Goal: Information Seeking & Learning: Learn about a topic

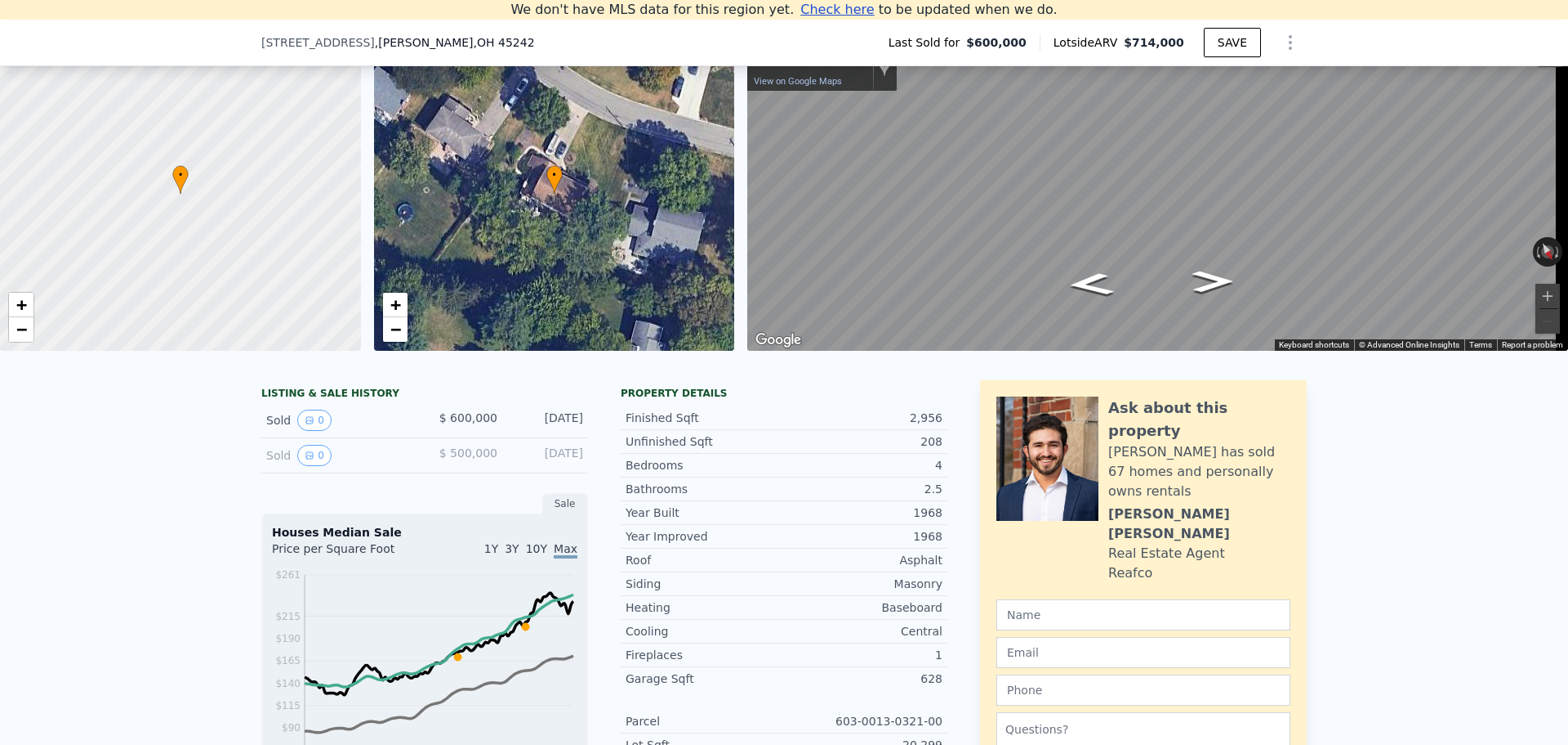
scroll to position [145, 0]
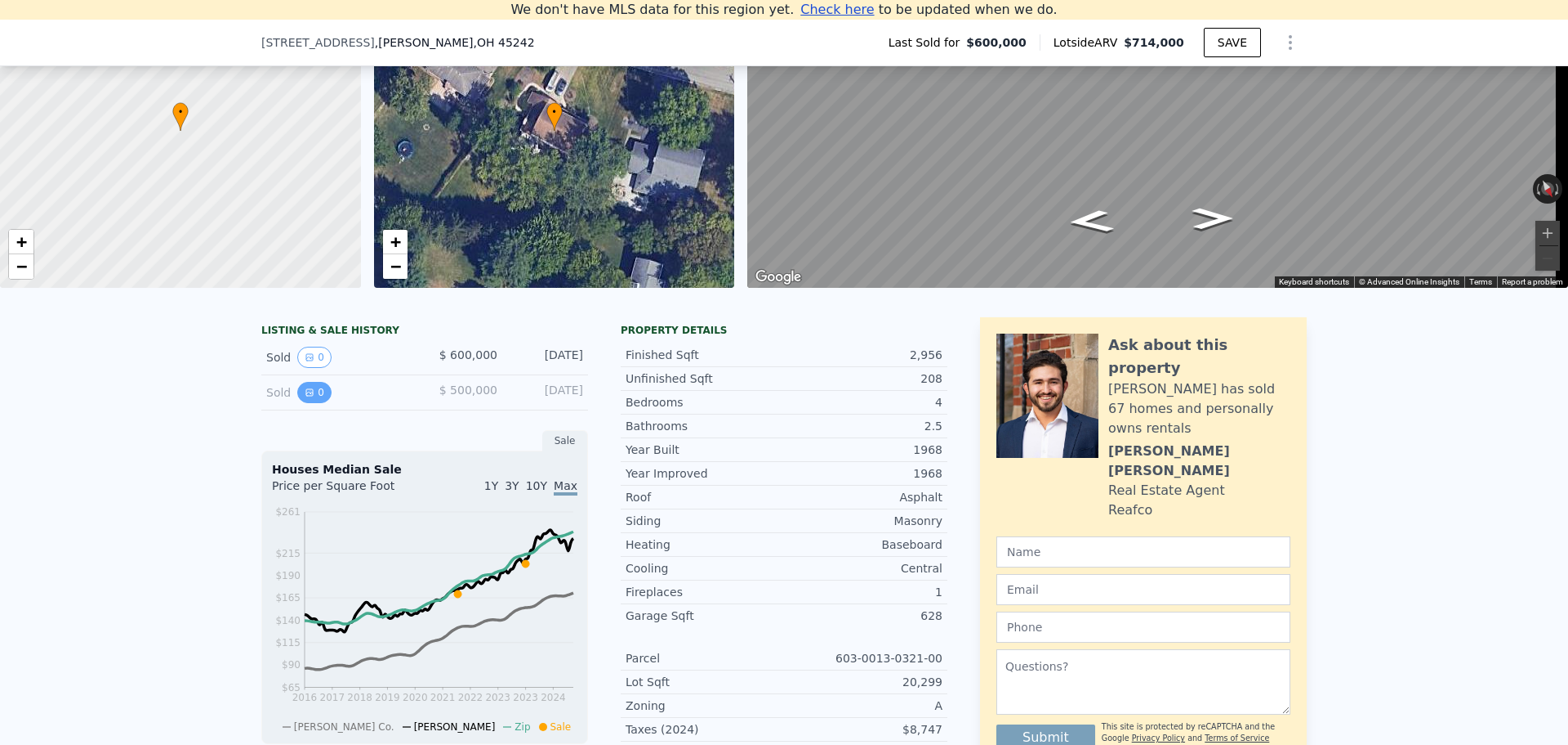
click at [306, 395] on icon "View historical data" at bounding box center [309, 392] width 7 height 7
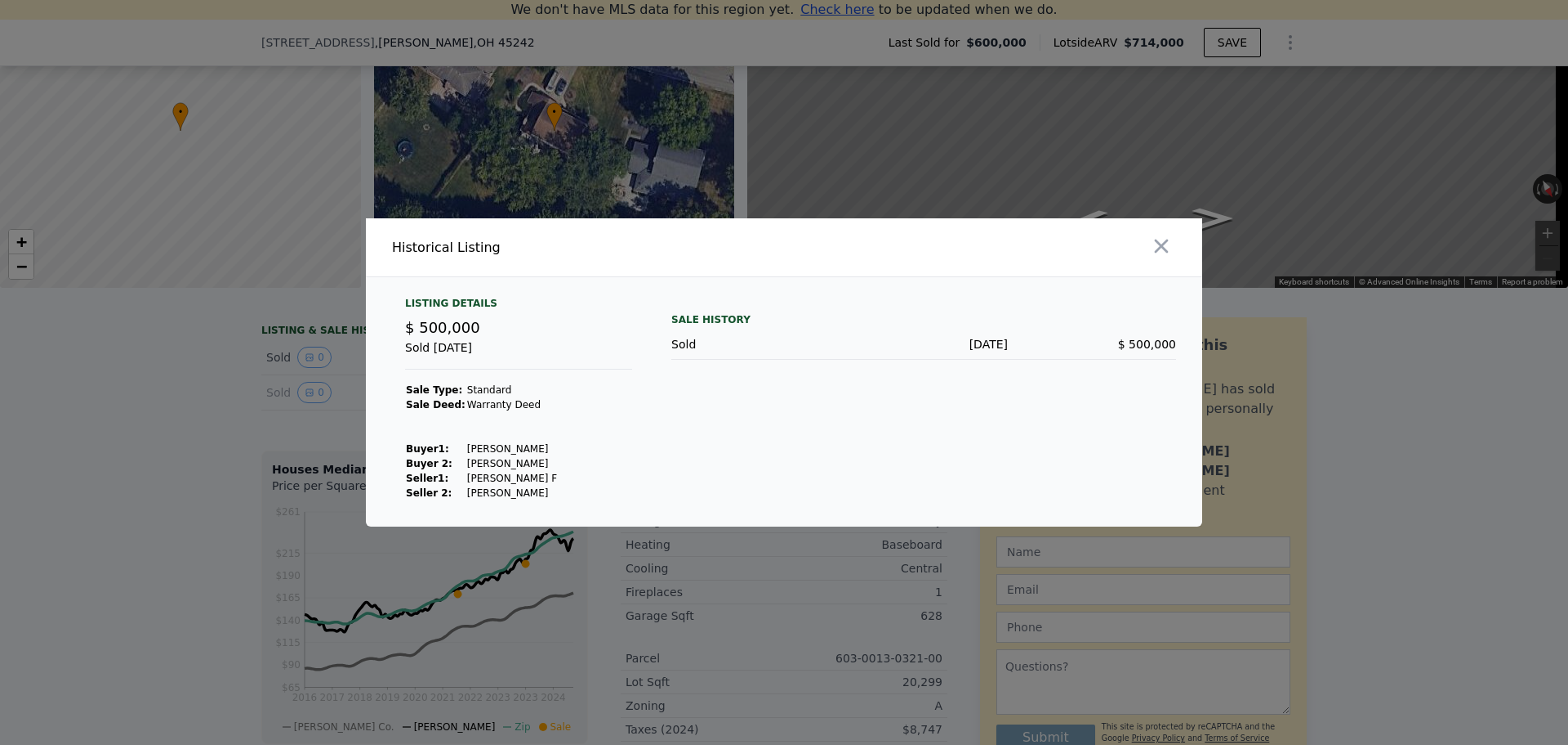
click at [141, 430] on div at bounding box center [784, 372] width 1568 height 745
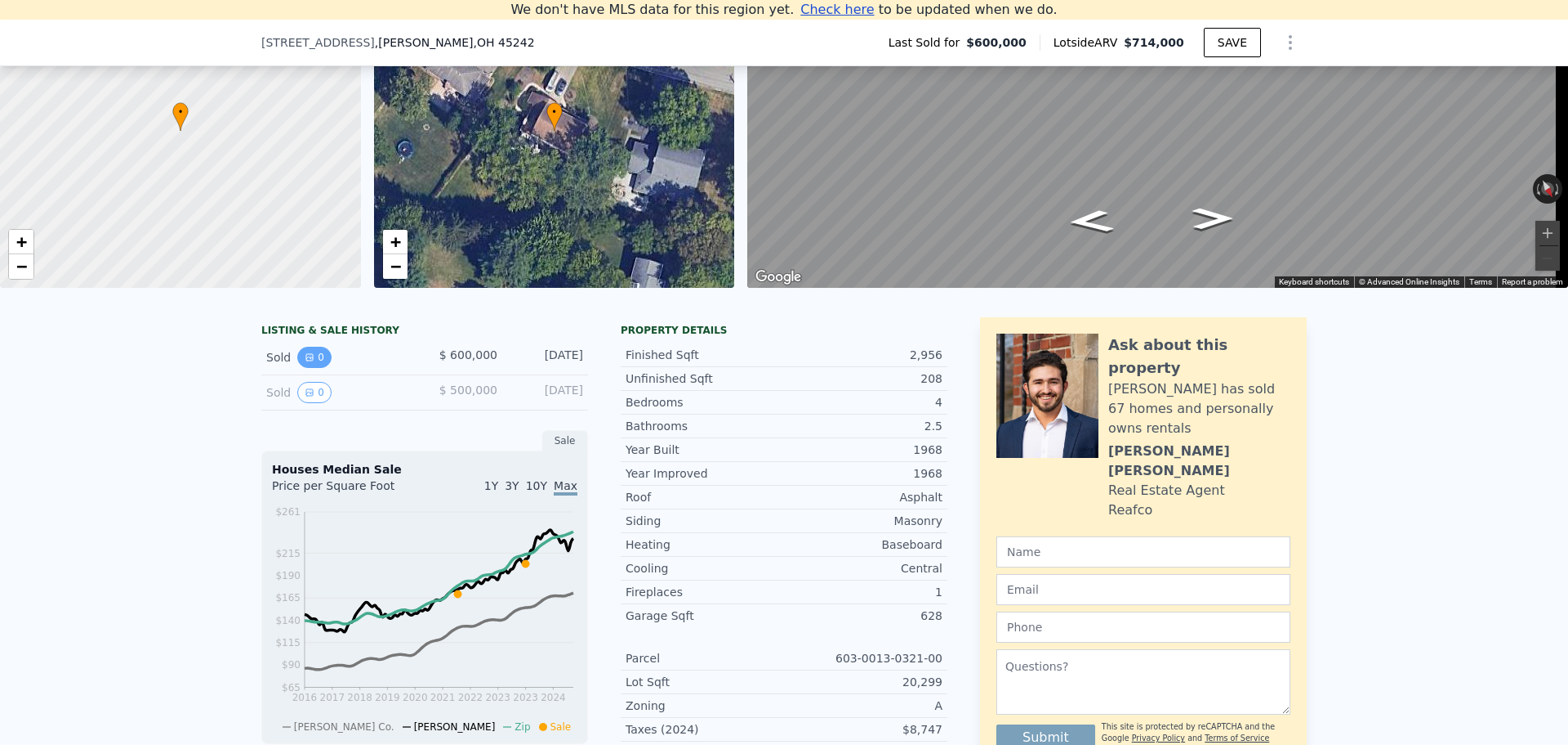
click at [312, 367] on button "0" at bounding box center [314, 357] width 34 height 21
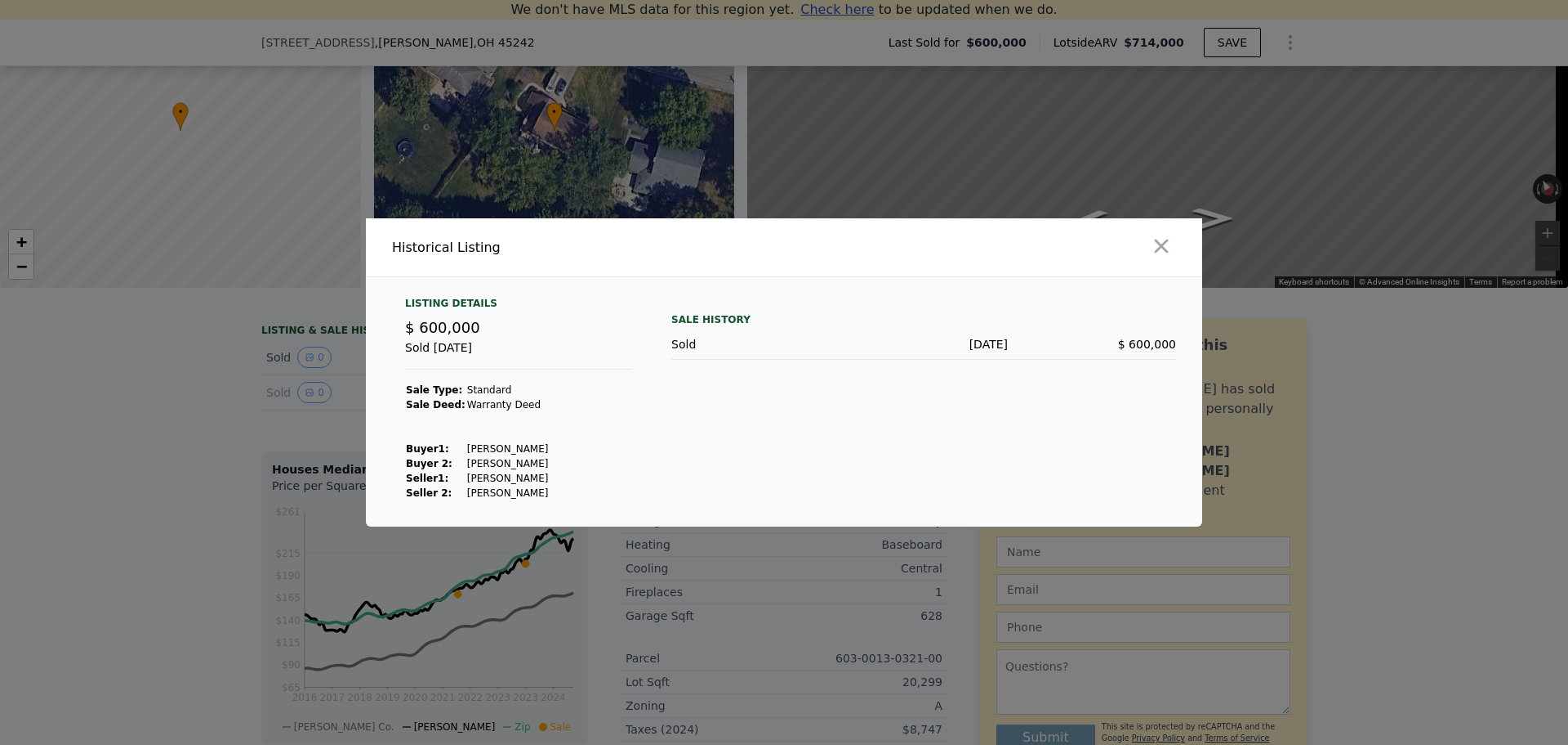
click at [186, 407] on div at bounding box center [784, 372] width 1568 height 745
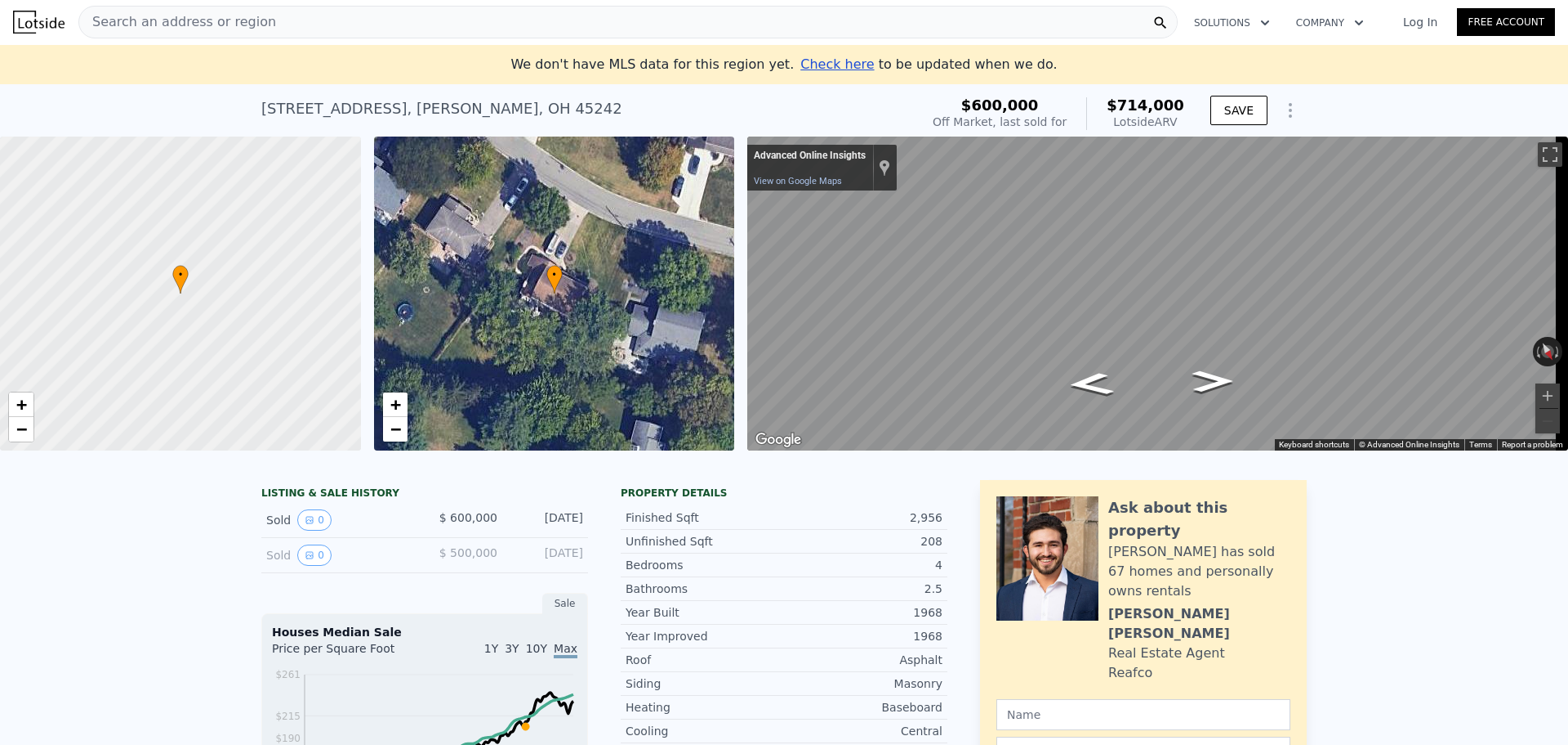
scroll to position [0, 0]
click at [410, 25] on div "Search an address or region" at bounding box center [629, 23] width 1100 height 33
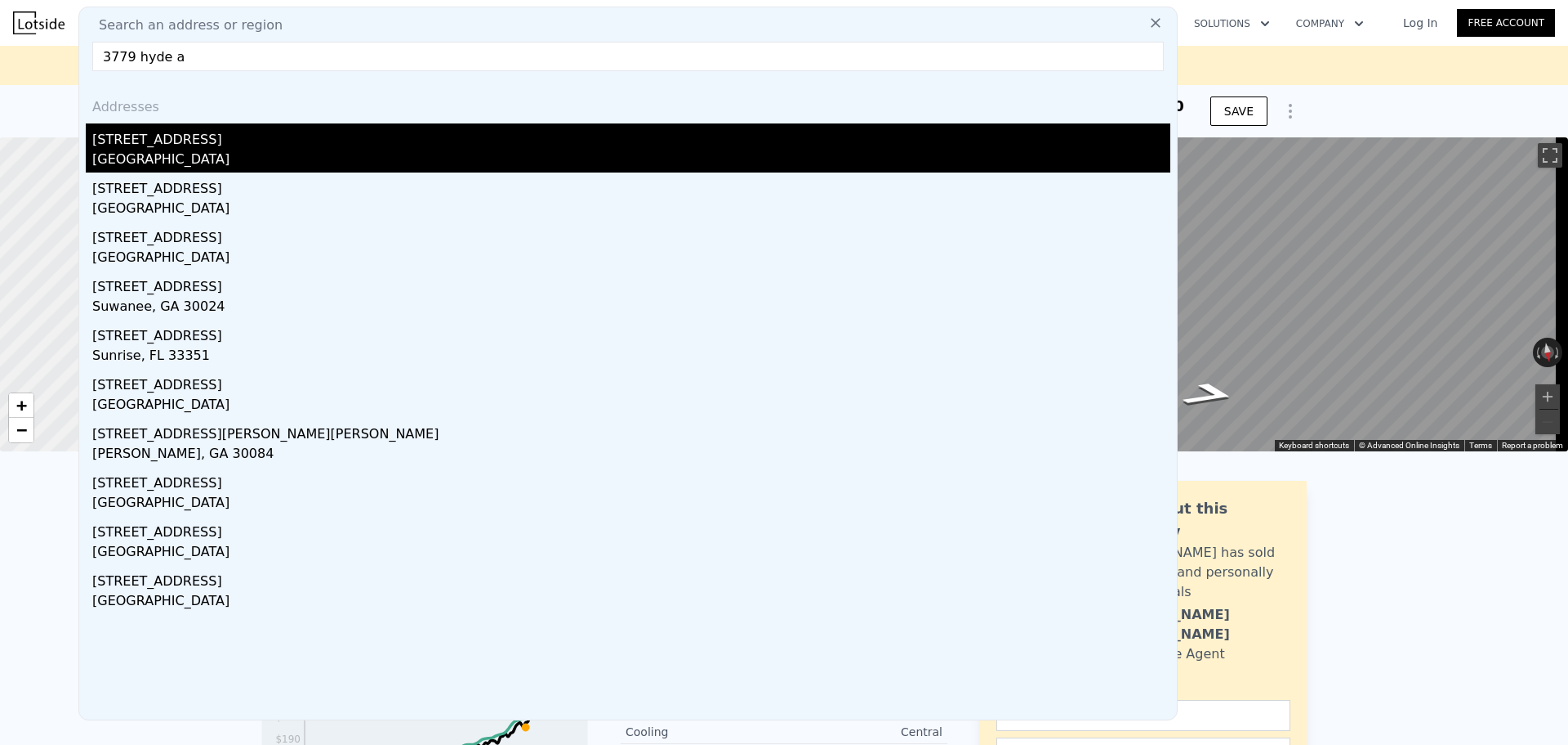
type input "3779 hyde a"
click at [178, 147] on div "[STREET_ADDRESS]" at bounding box center [631, 137] width 1078 height 26
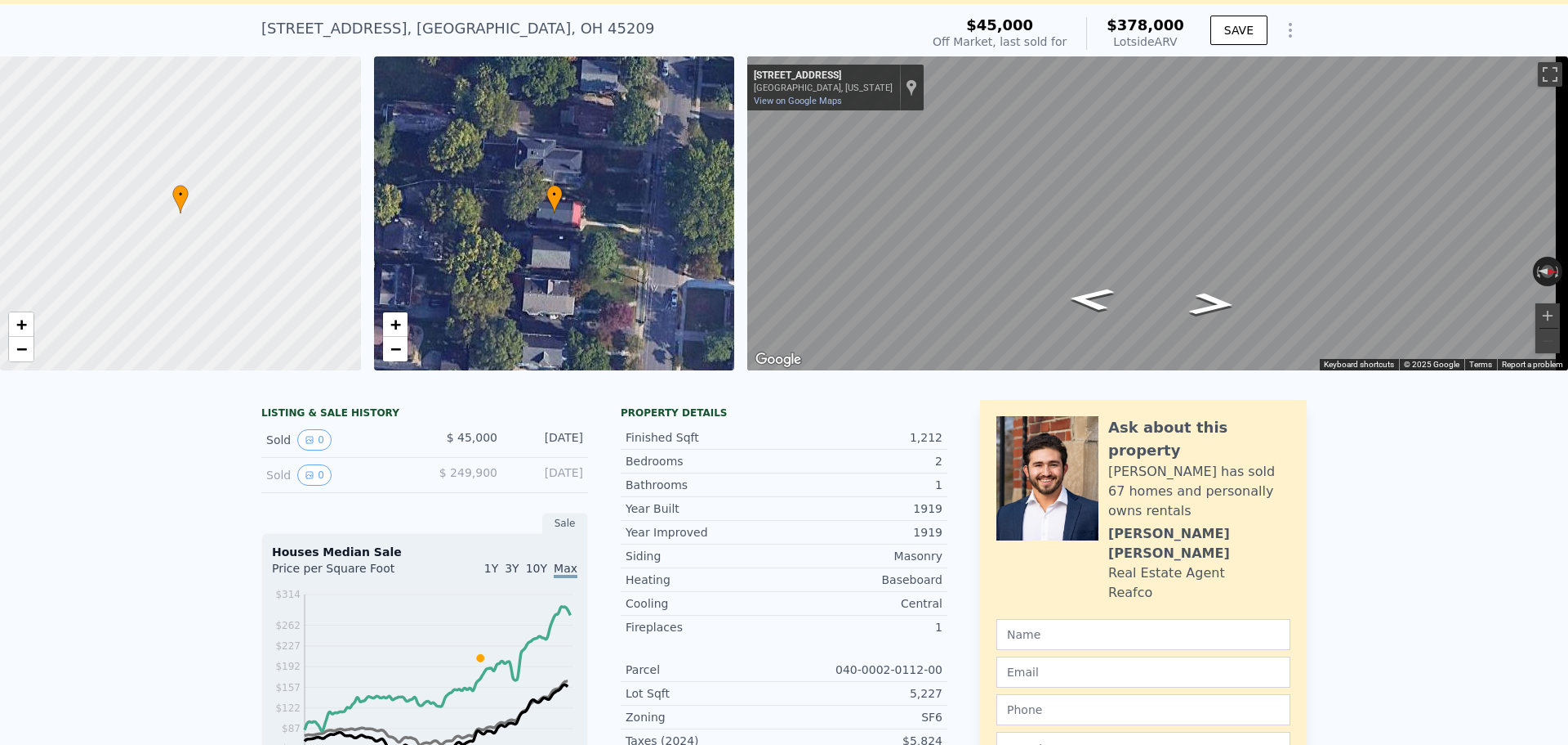
scroll to position [82, 0]
drag, startPoint x: 443, startPoint y: 455, endPoint x: 577, endPoint y: 456, distance: 134.0
click at [577, 456] on div "Sold 0 $ 45,000 [DATE]" at bounding box center [424, 438] width 326 height 35
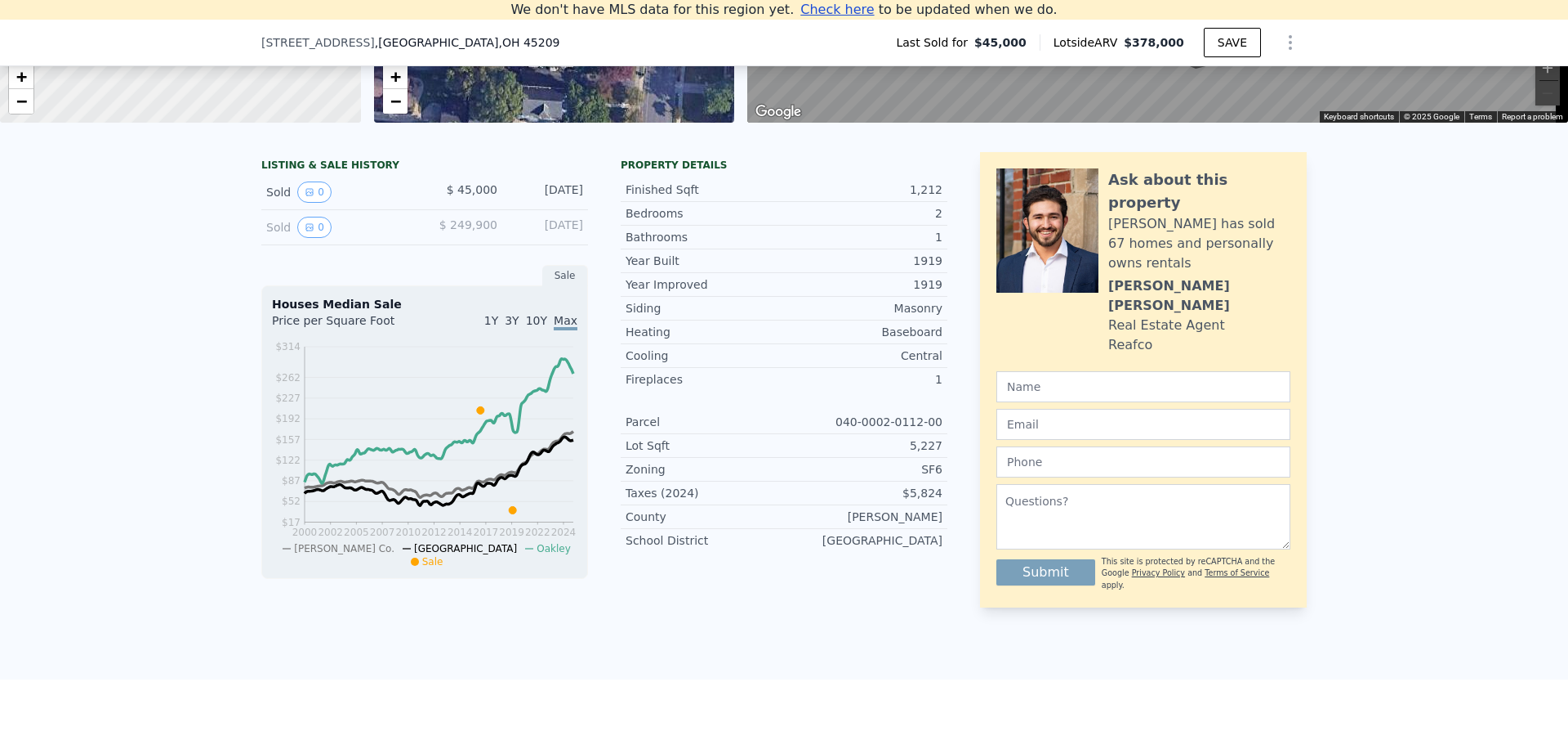
scroll to position [309, 0]
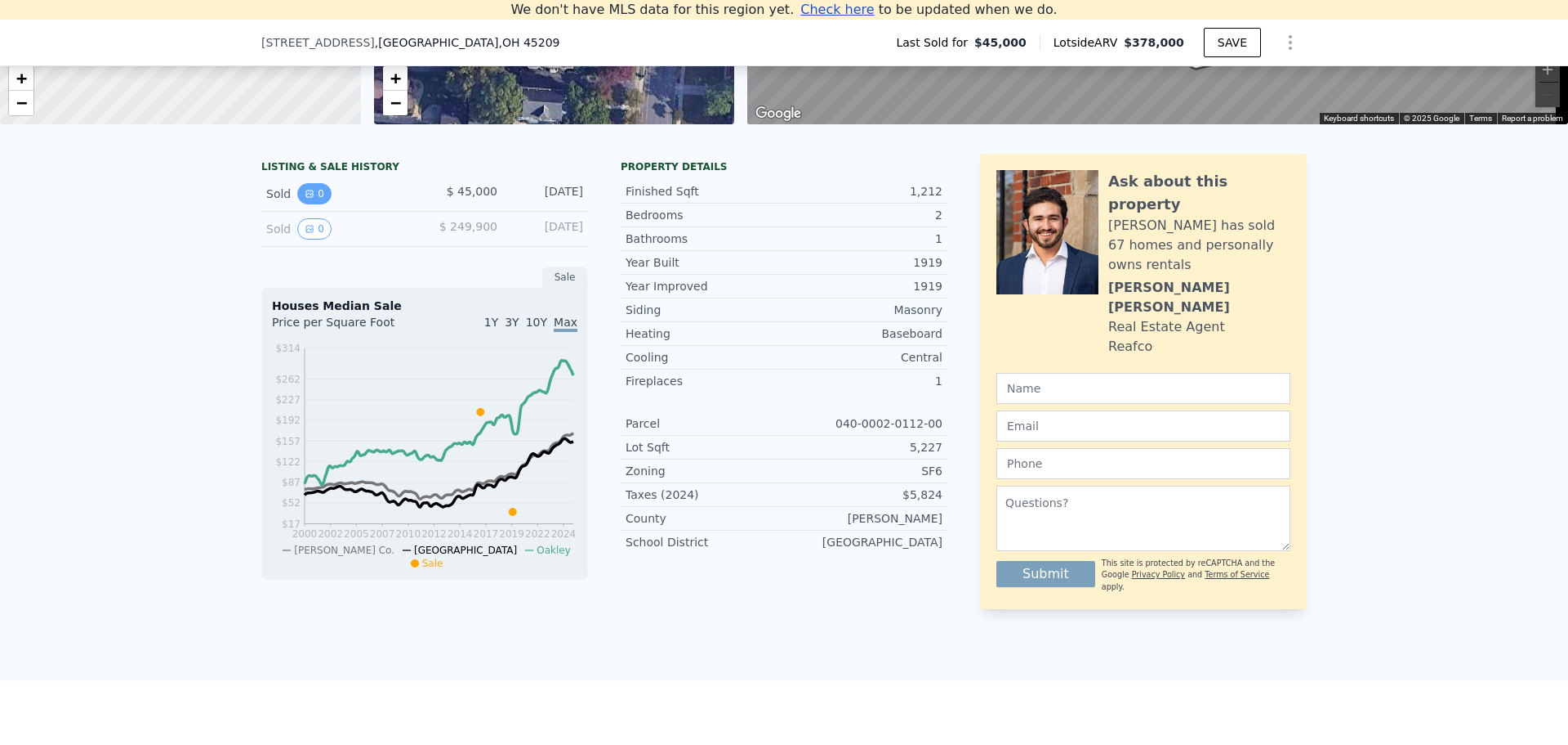
click at [311, 204] on button "0" at bounding box center [314, 193] width 34 height 21
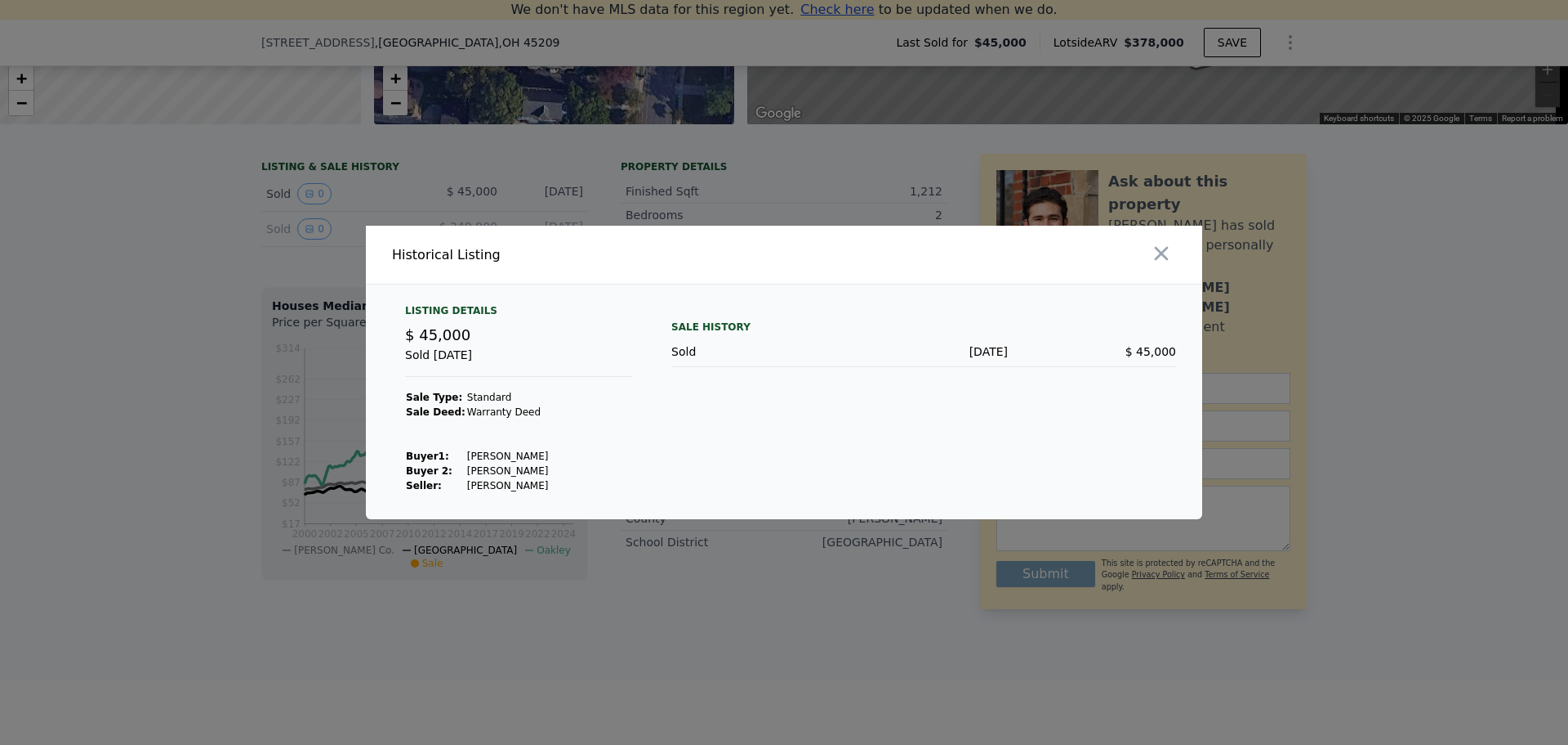
click at [219, 341] on div at bounding box center [784, 372] width 1568 height 745
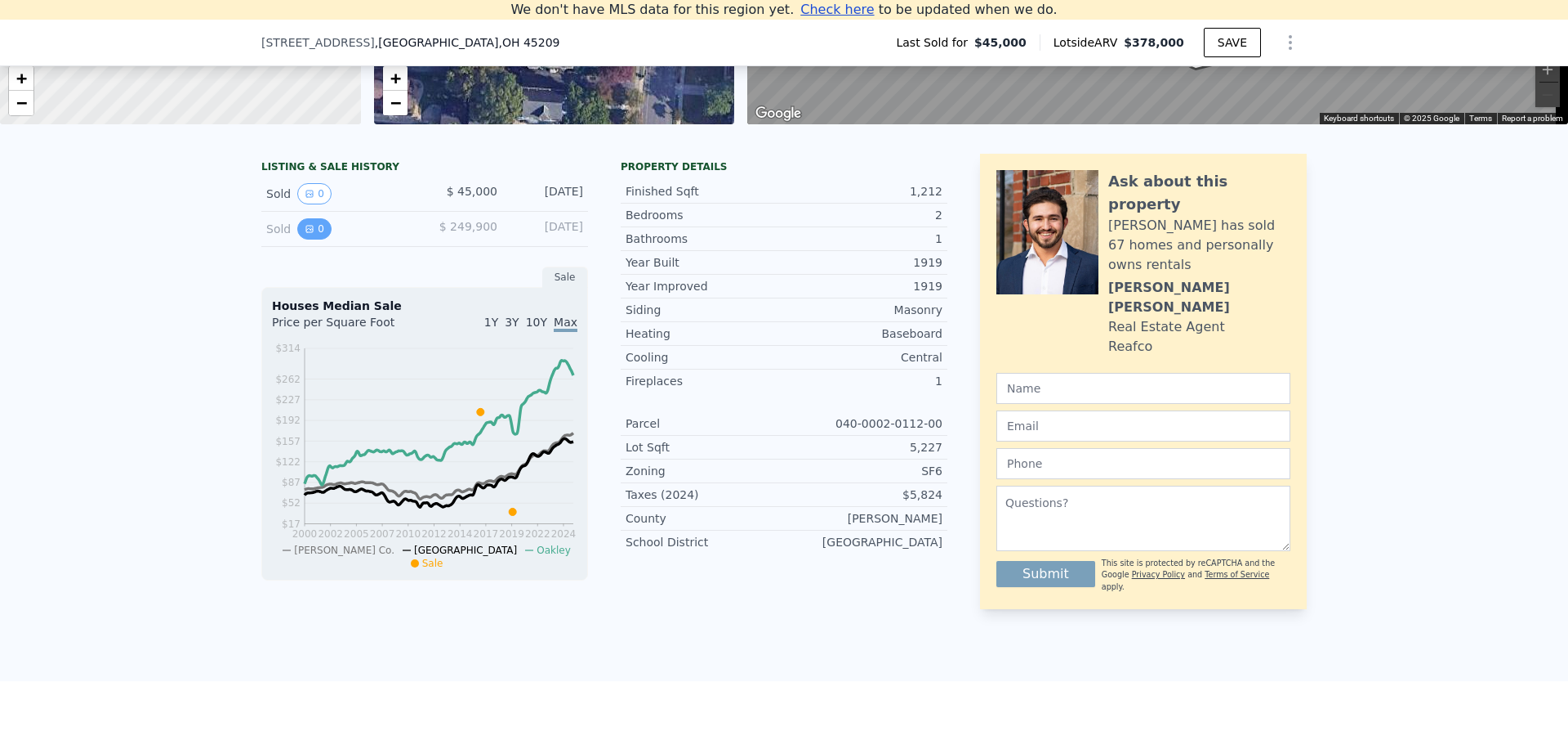
click at [306, 232] on icon "View historical data" at bounding box center [309, 229] width 7 height 7
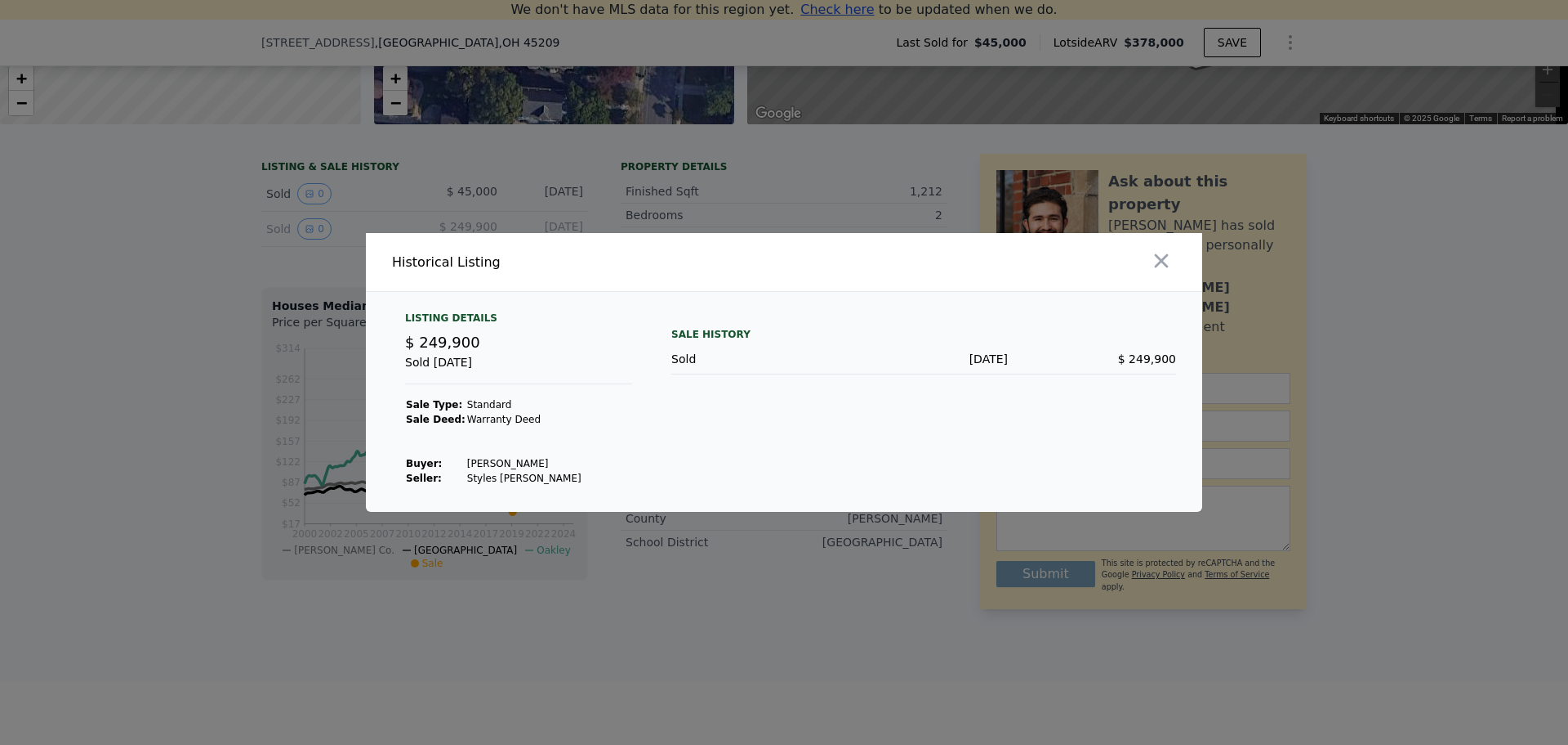
click at [241, 309] on div at bounding box center [784, 372] width 1568 height 745
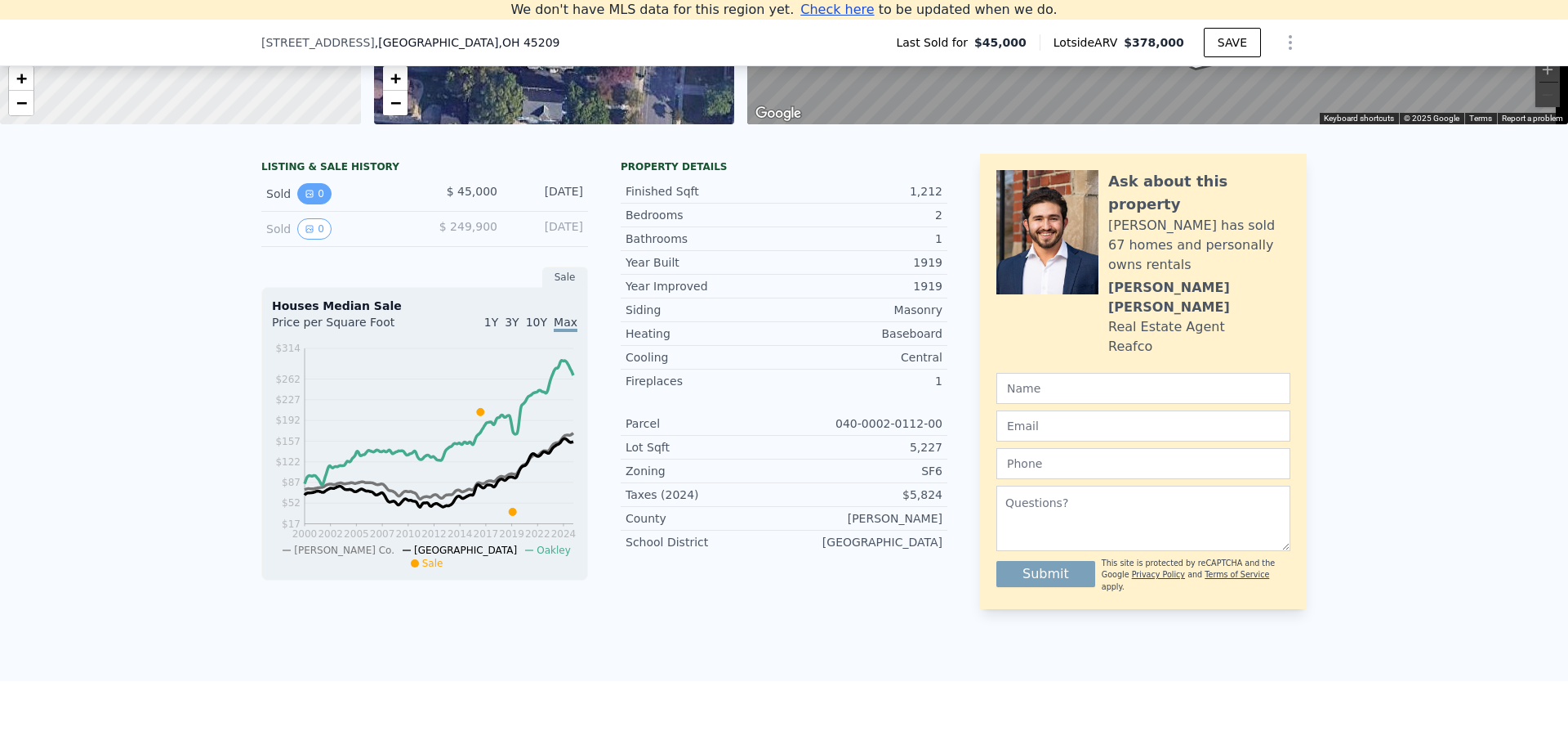
click at [304, 199] on icon "View historical data" at bounding box center [309, 194] width 10 height 10
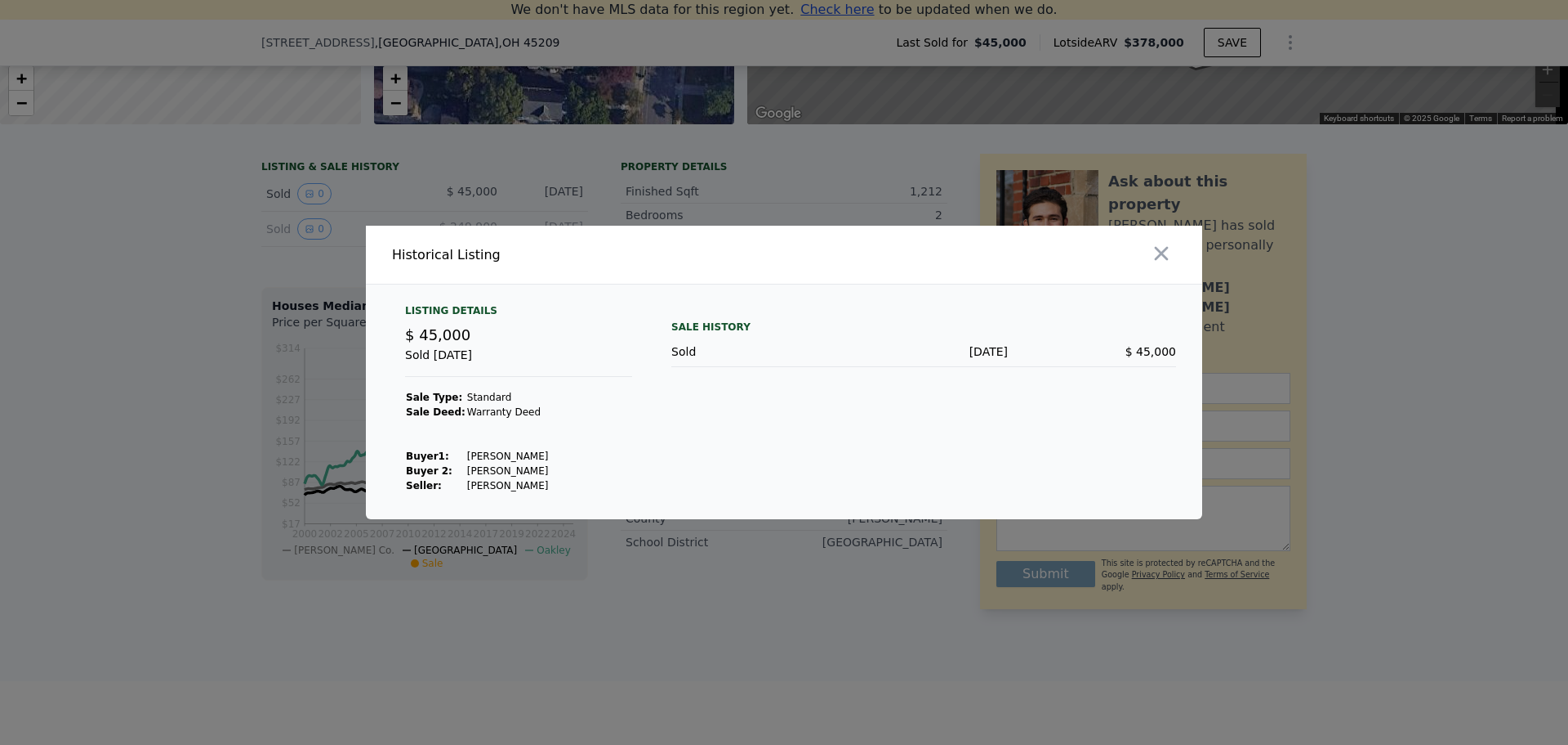
click at [239, 231] on div at bounding box center [784, 372] width 1568 height 745
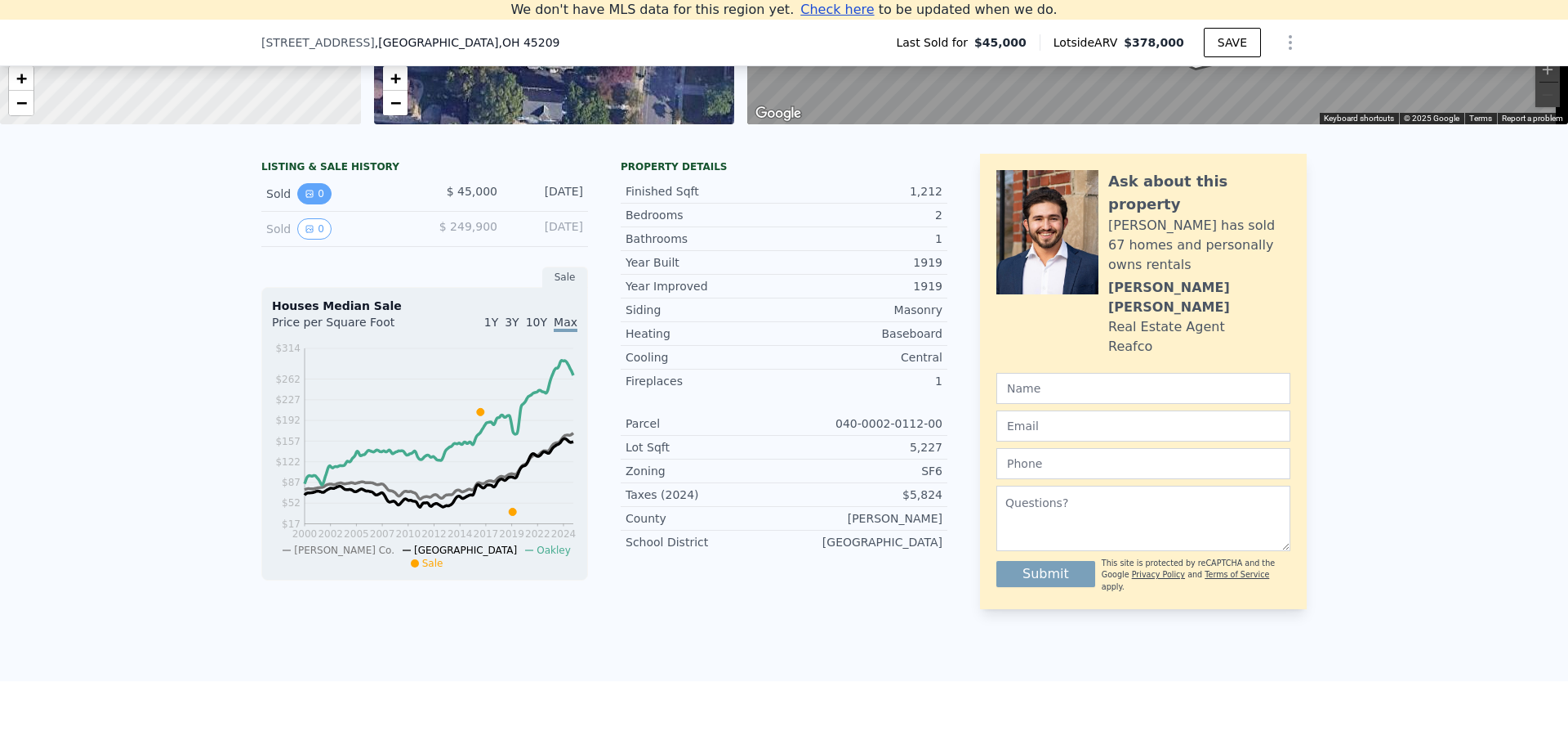
click at [314, 205] on button "0" at bounding box center [314, 193] width 34 height 21
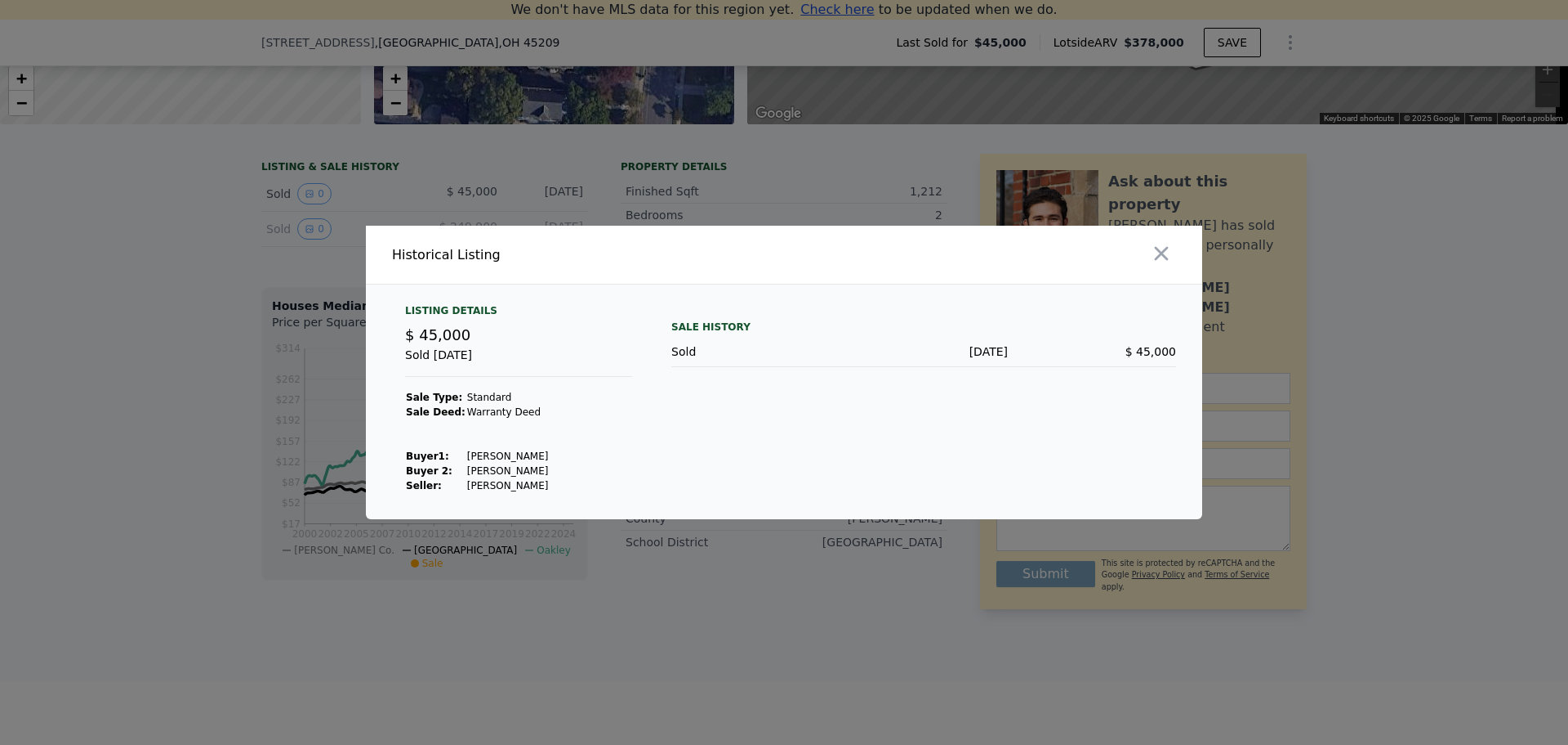
click at [199, 402] on div at bounding box center [784, 372] width 1568 height 745
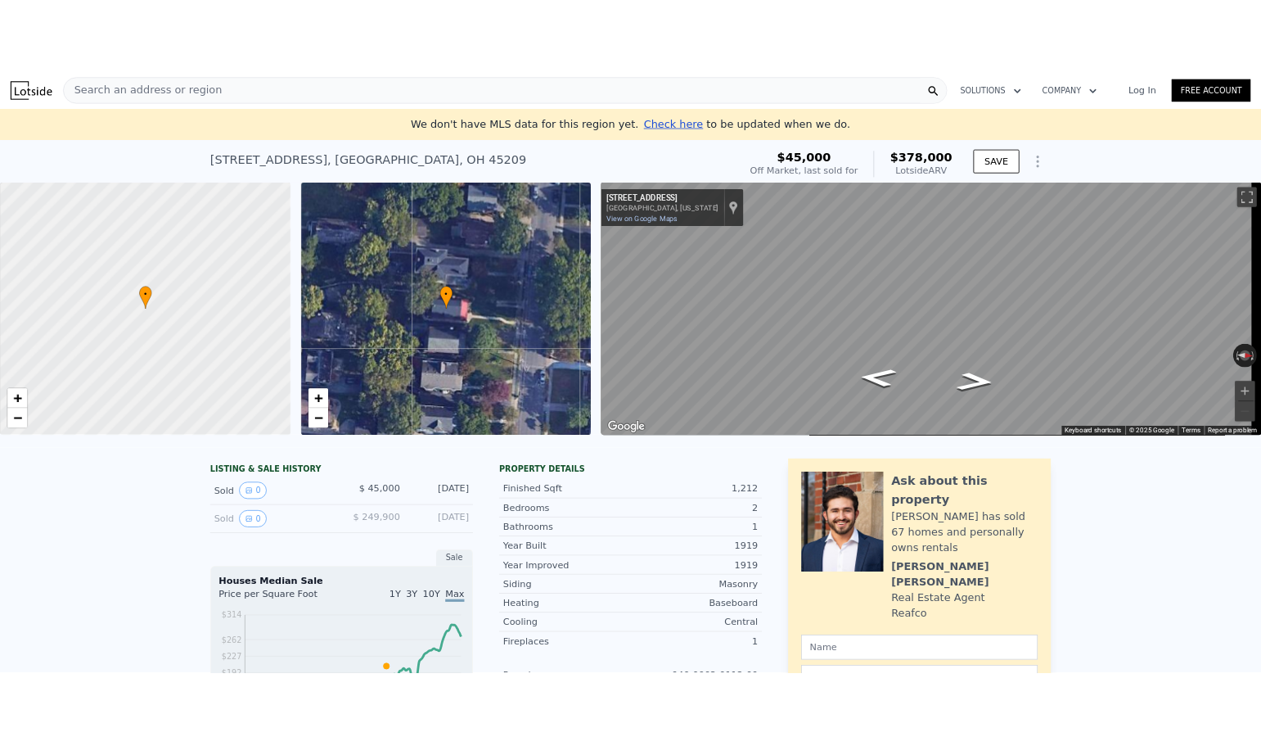
scroll to position [0, 0]
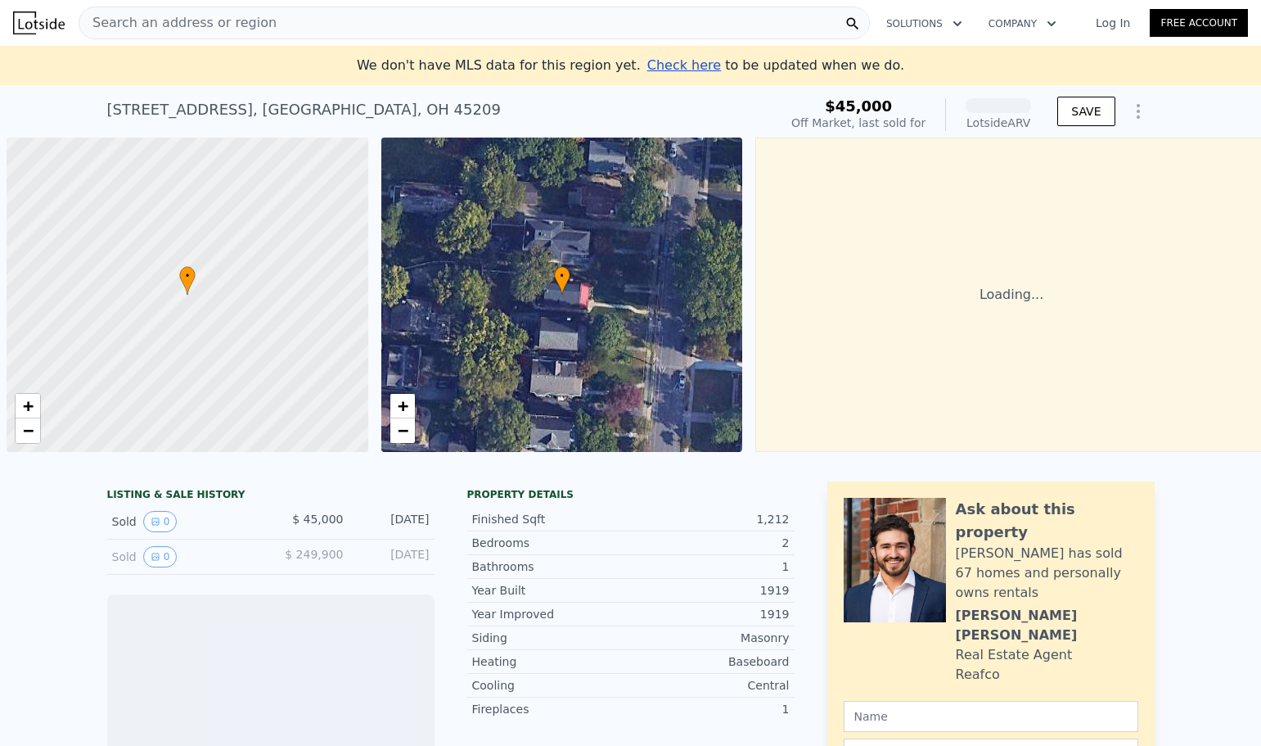
scroll to position [0, 7]
